Goal: Transaction & Acquisition: Book appointment/travel/reservation

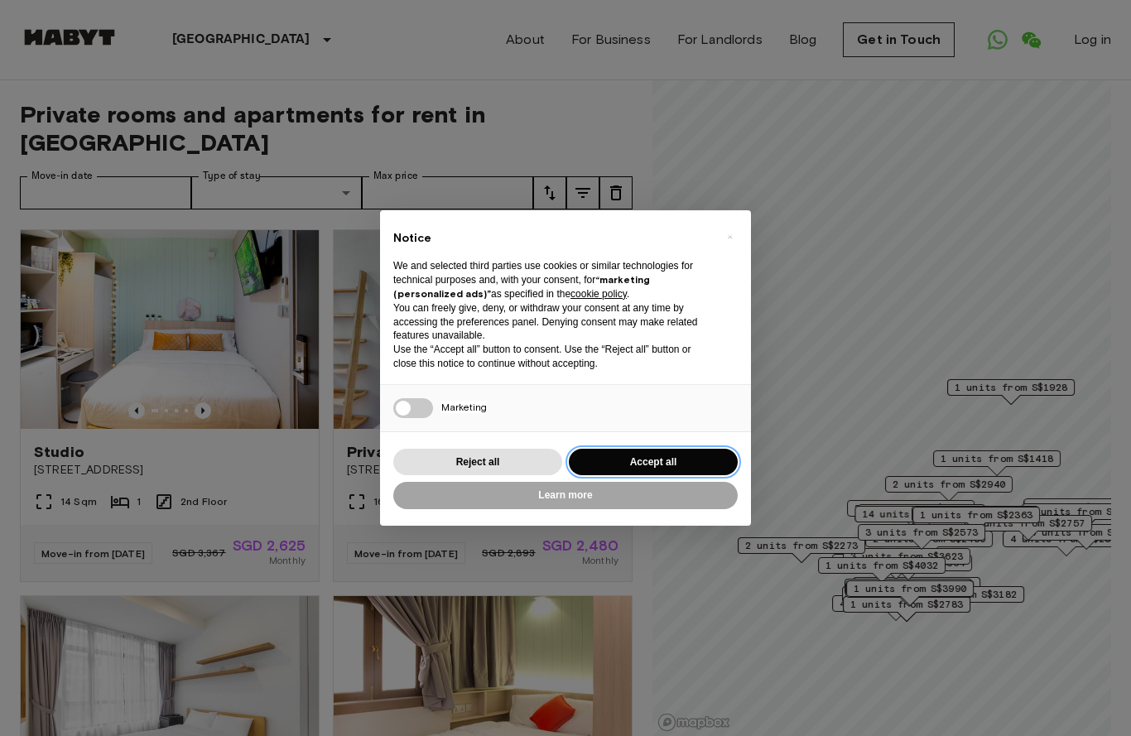
click at [689, 452] on button "Accept all" at bounding box center [653, 462] width 169 height 27
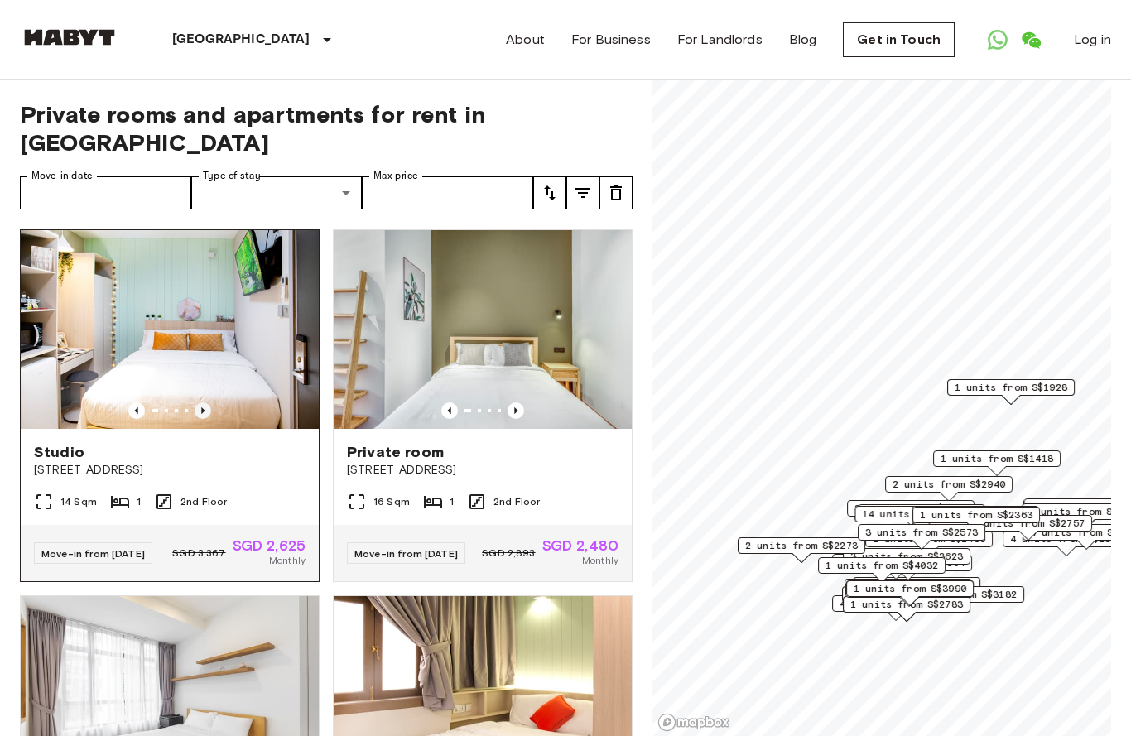
click at [199, 402] on icon "Previous image" at bounding box center [203, 410] width 17 height 17
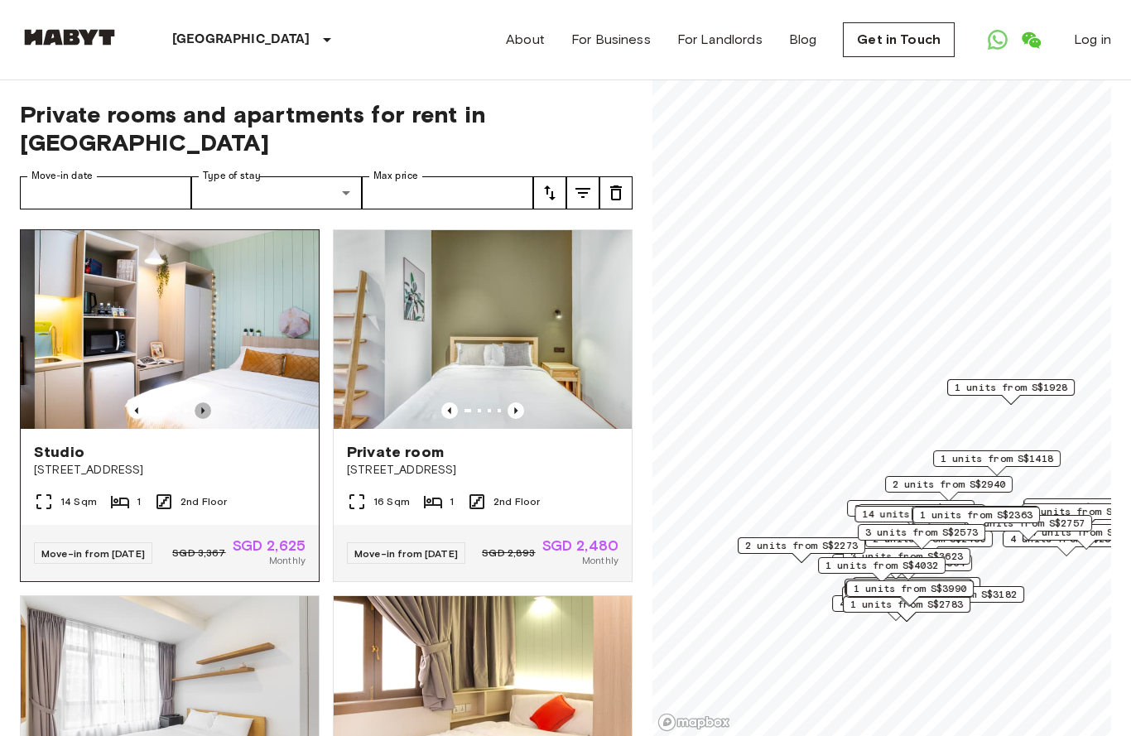
click at [199, 402] on icon "Previous image" at bounding box center [203, 410] width 17 height 17
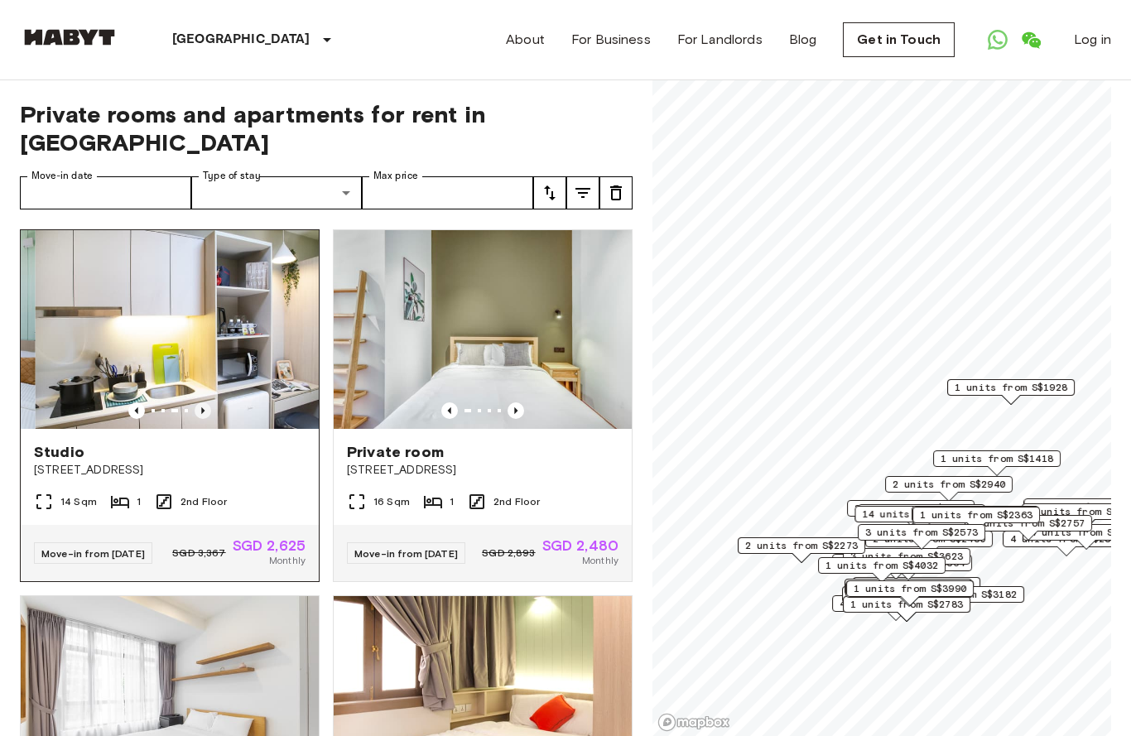
click at [199, 402] on icon "Previous image" at bounding box center [203, 410] width 17 height 17
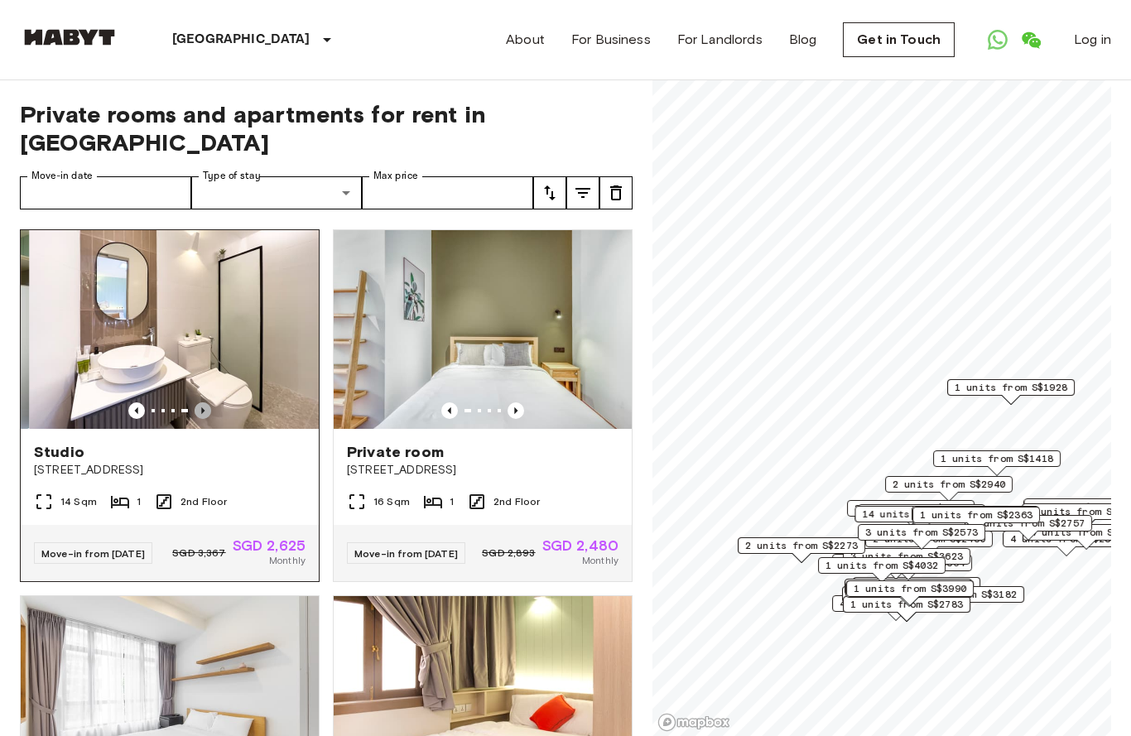
click at [199, 402] on icon "Previous image" at bounding box center [203, 410] width 17 height 17
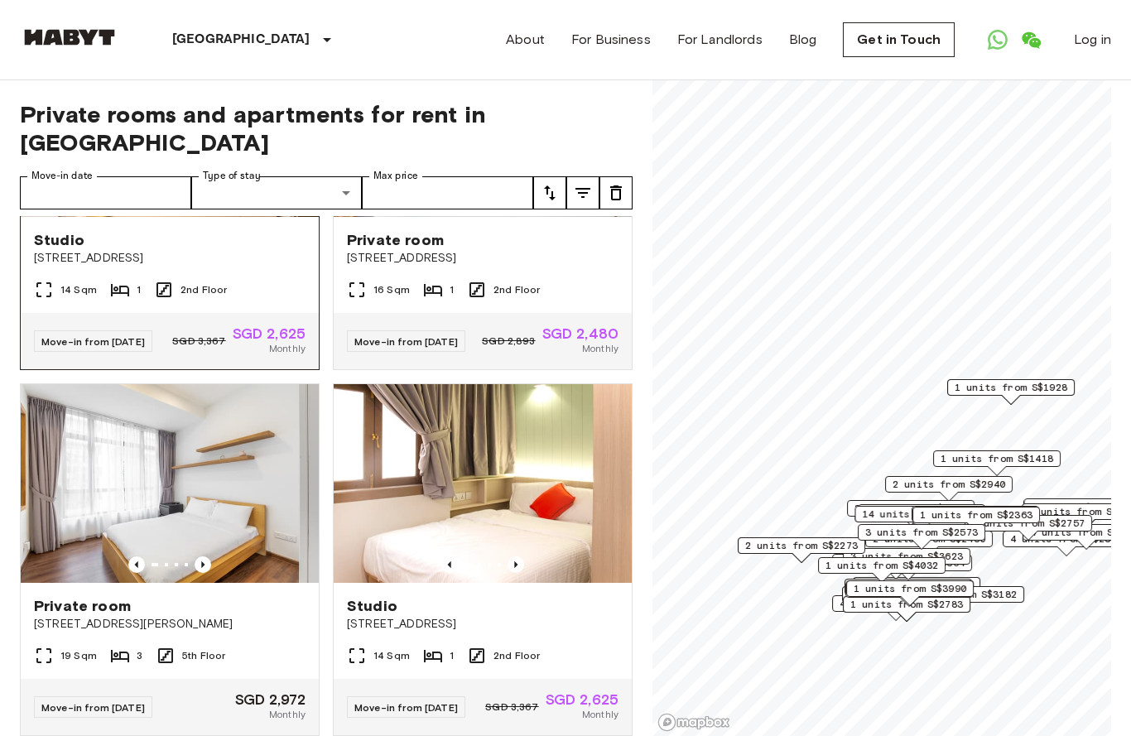
scroll to position [214, 0]
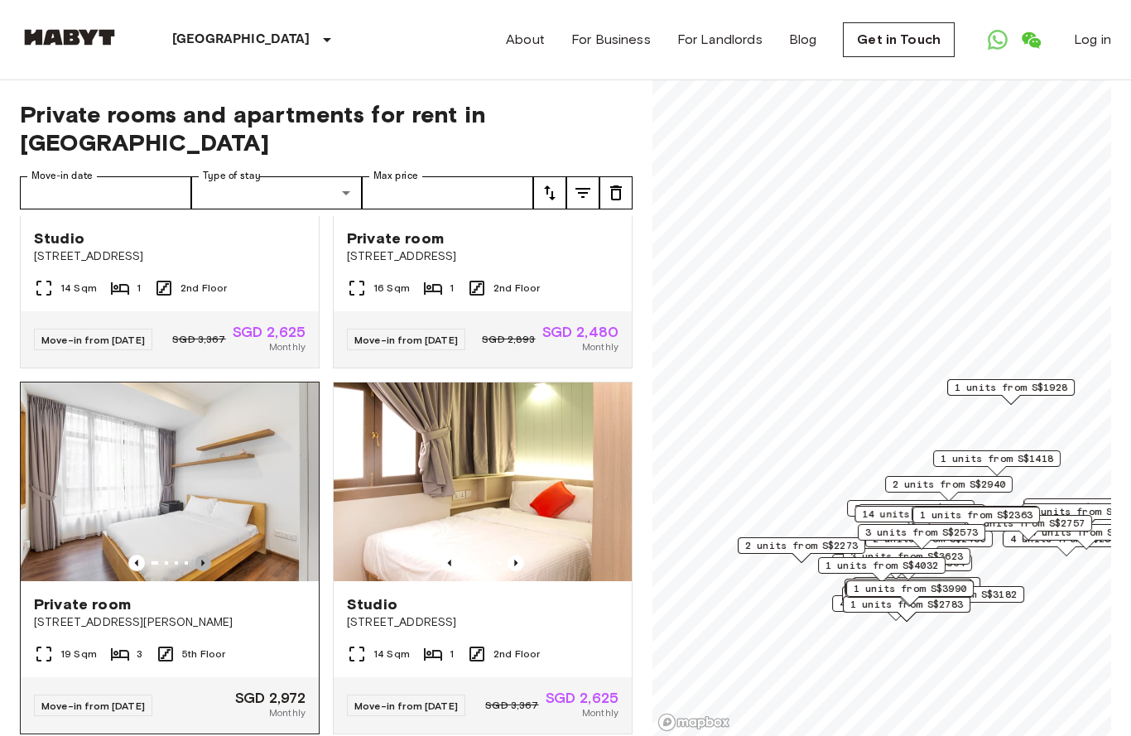
click at [198, 555] on icon "Previous image" at bounding box center [203, 563] width 17 height 17
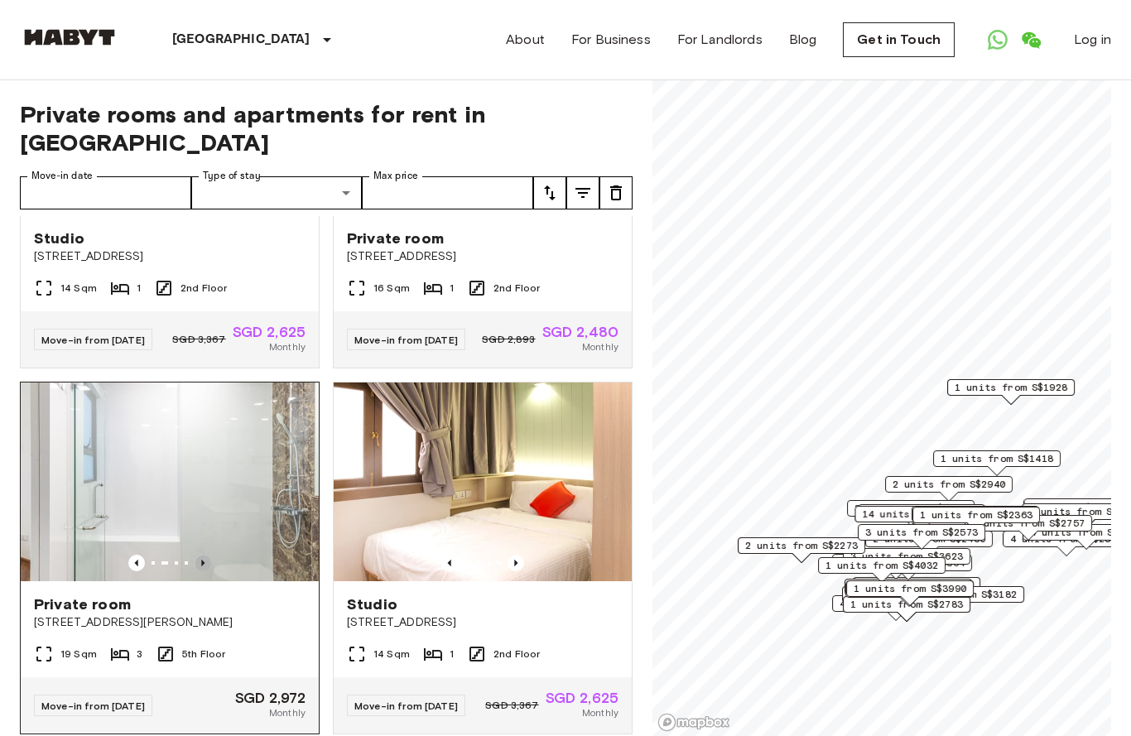
click at [198, 555] on icon "Previous image" at bounding box center [203, 563] width 17 height 17
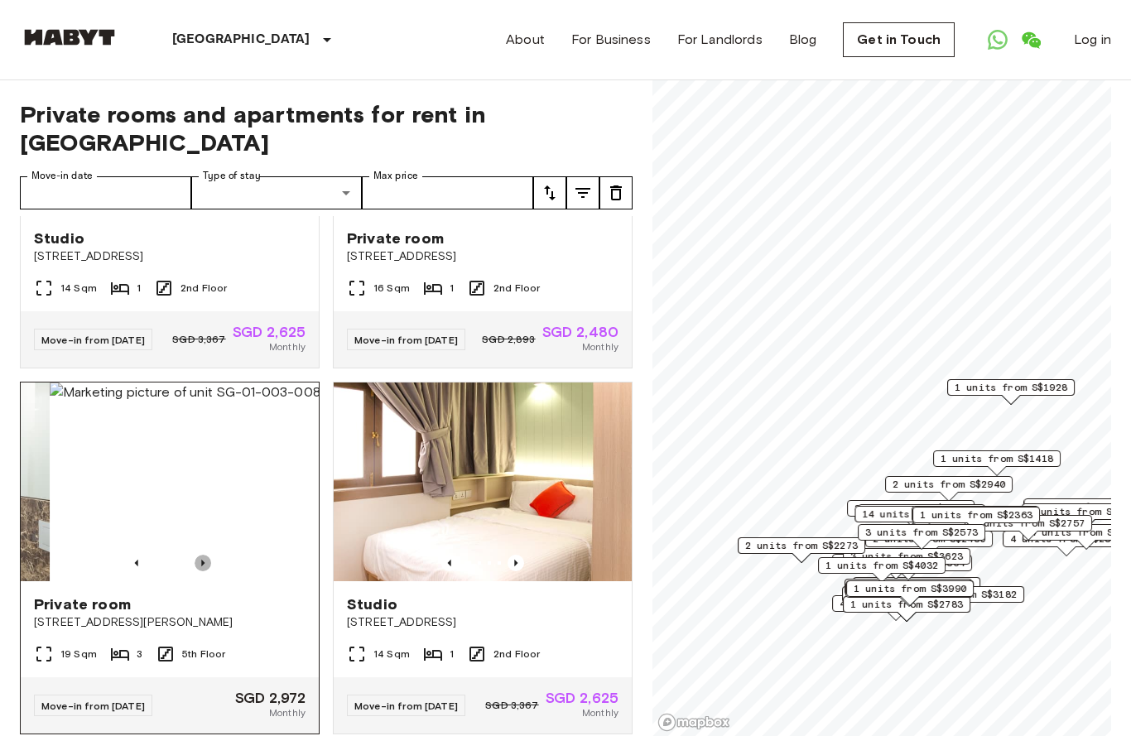
click at [198, 555] on icon "Previous image" at bounding box center [203, 563] width 17 height 17
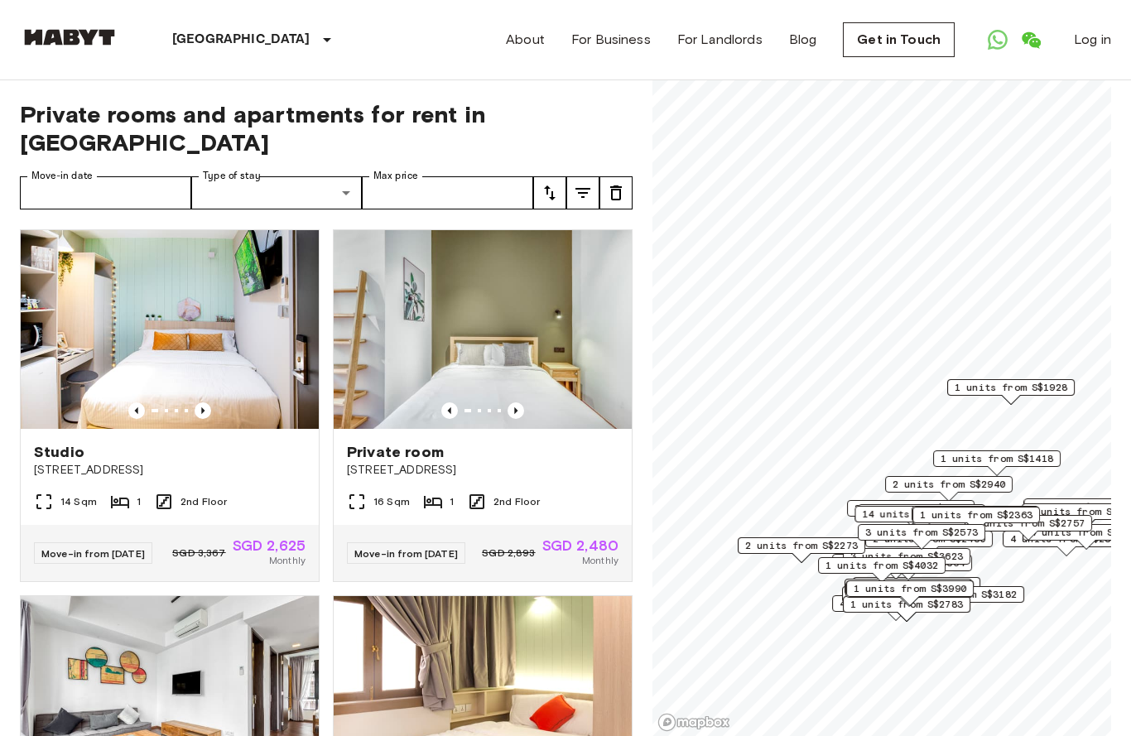
scroll to position [0, 0]
click at [511, 402] on icon "Previous image" at bounding box center [515, 410] width 17 height 17
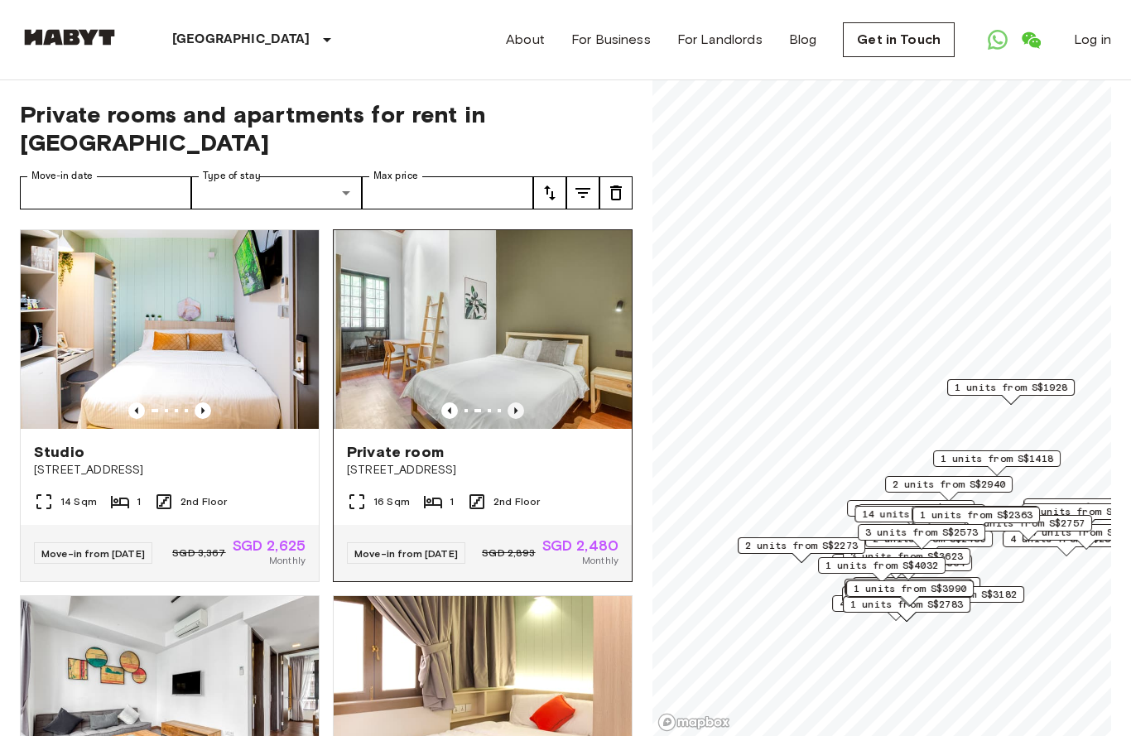
click at [512, 402] on icon "Previous image" at bounding box center [515, 410] width 17 height 17
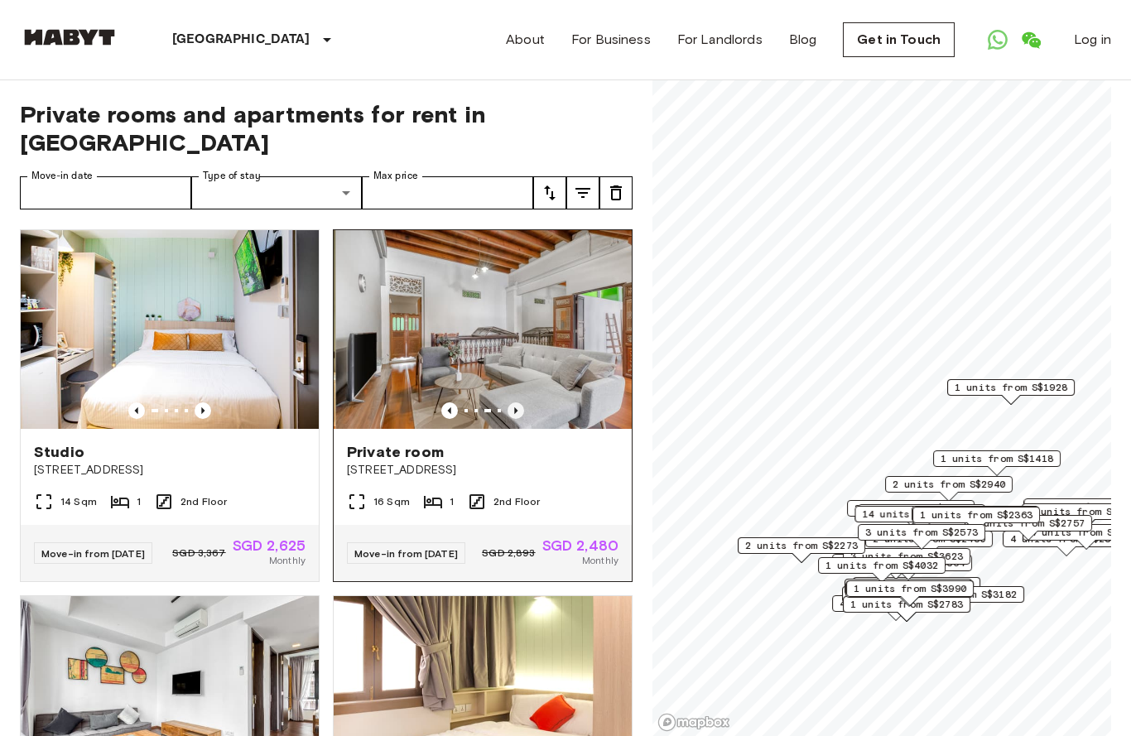
click at [513, 402] on icon "Previous image" at bounding box center [515, 410] width 17 height 17
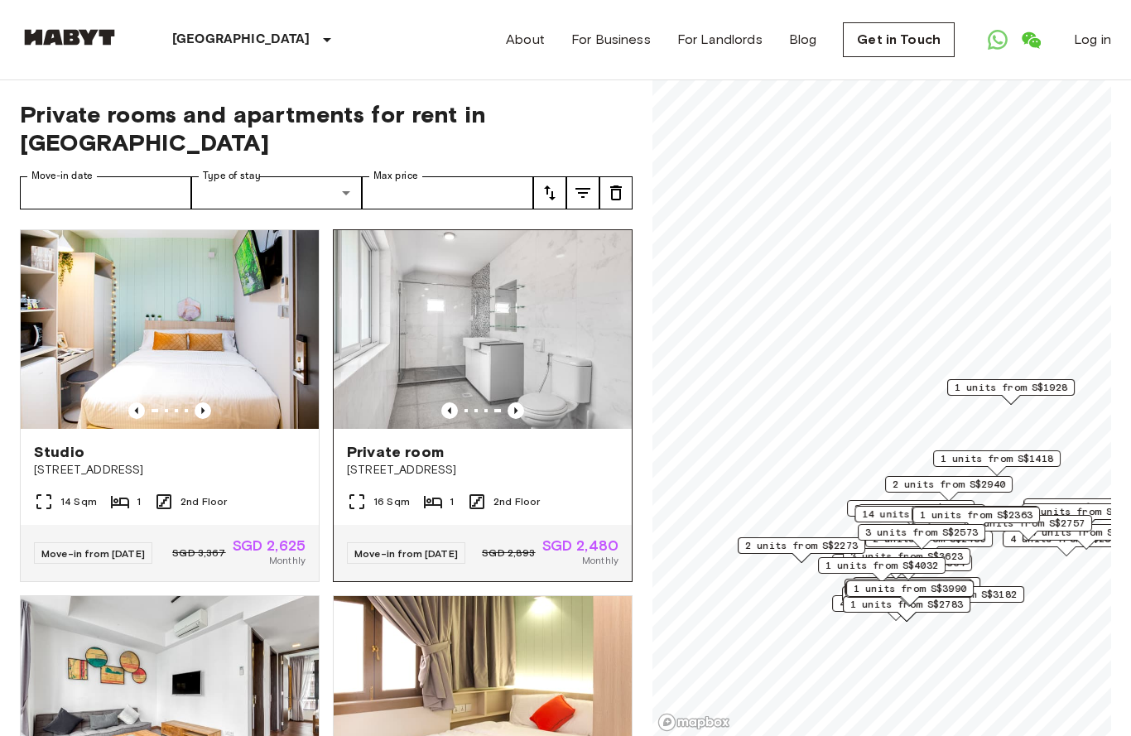
click at [483, 399] on img at bounding box center [483, 329] width 298 height 199
